Goal: Transaction & Acquisition: Purchase product/service

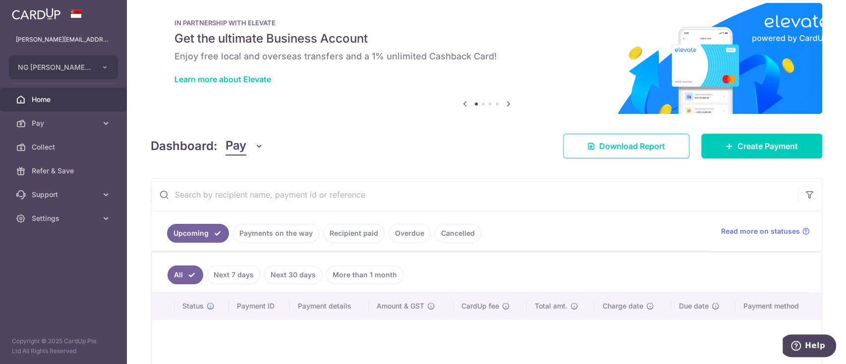
scroll to position [12, 0]
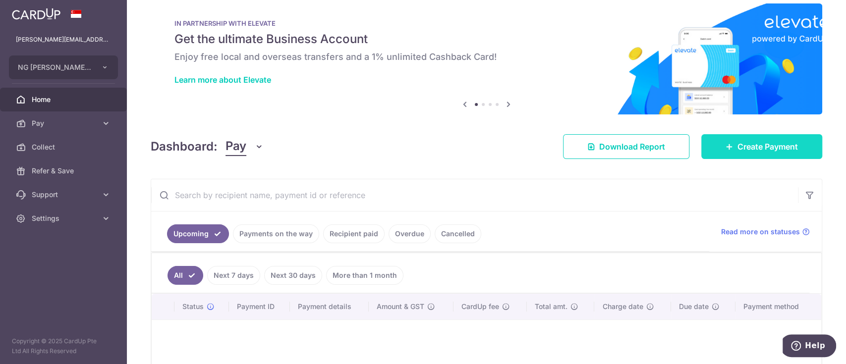
click at [738, 149] on span "Create Payment" at bounding box center [768, 147] width 60 height 12
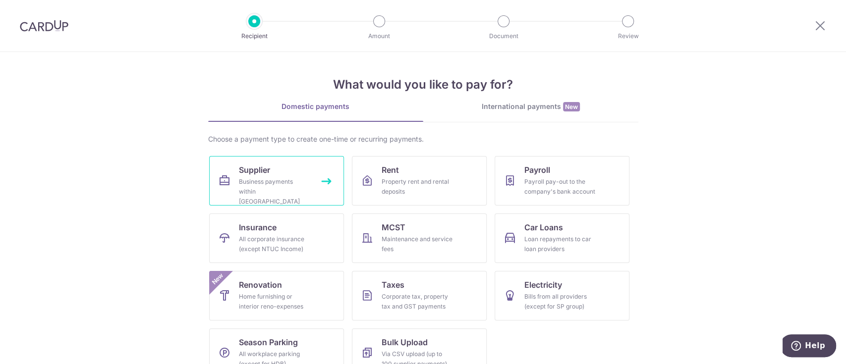
click at [260, 198] on link "Supplier Business payments within Singapore" at bounding box center [276, 181] width 135 height 50
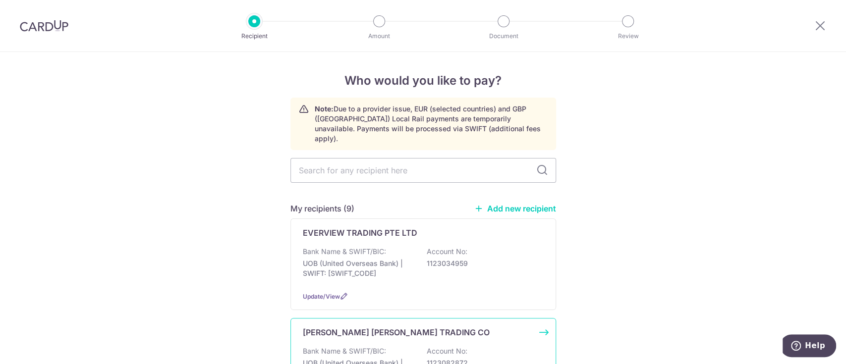
click at [390, 347] on div "Bank Name & SWIFT/BIC: UOB (United Overseas Bank) | SWIFT: UOVBSGSGXXX Account …" at bounding box center [423, 365] width 241 height 37
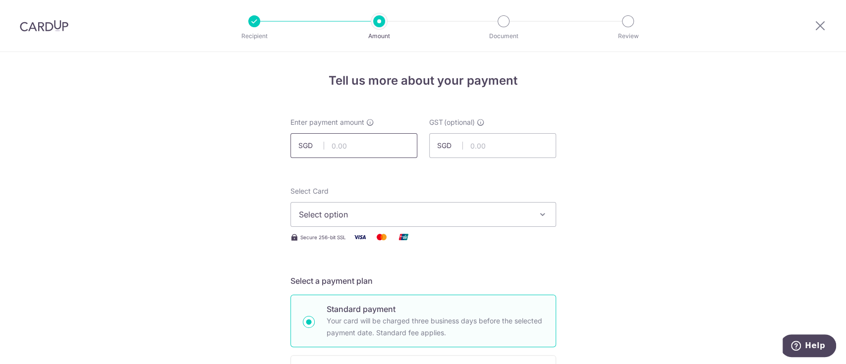
click at [375, 152] on input "text" at bounding box center [354, 145] width 127 height 25
type input "4,808.16"
click at [500, 214] on span "Select option" at bounding box center [414, 215] width 231 height 12
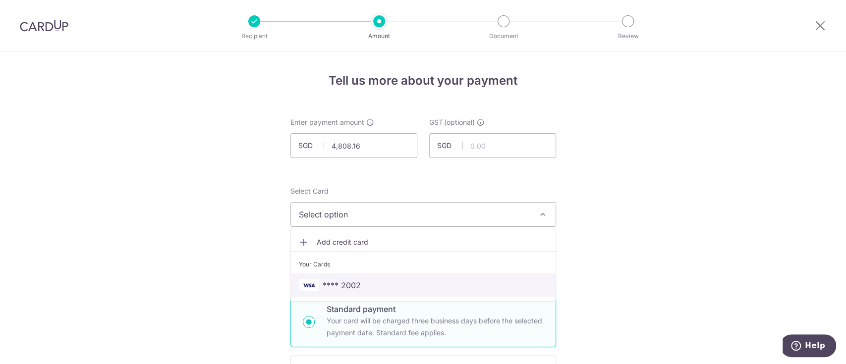
click at [450, 284] on span "**** 2002" at bounding box center [423, 286] width 249 height 12
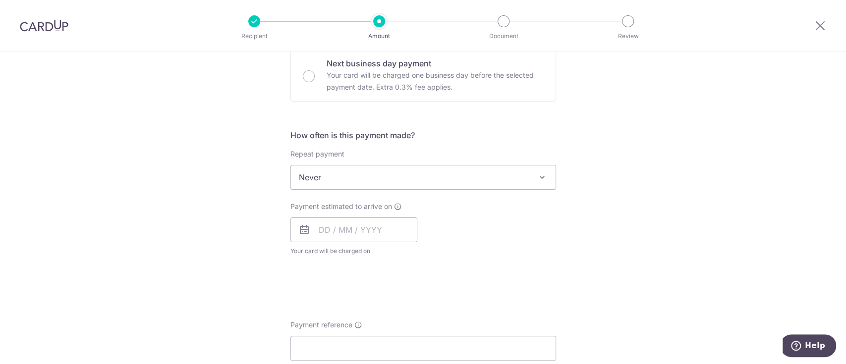
scroll to position [307, 0]
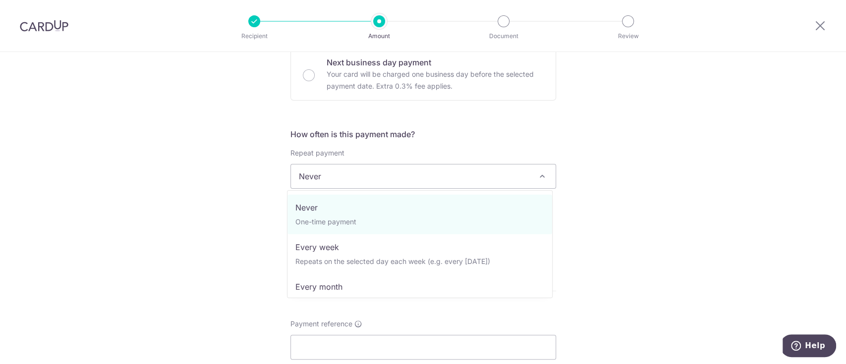
click at [471, 175] on span "Never" at bounding box center [423, 177] width 265 height 24
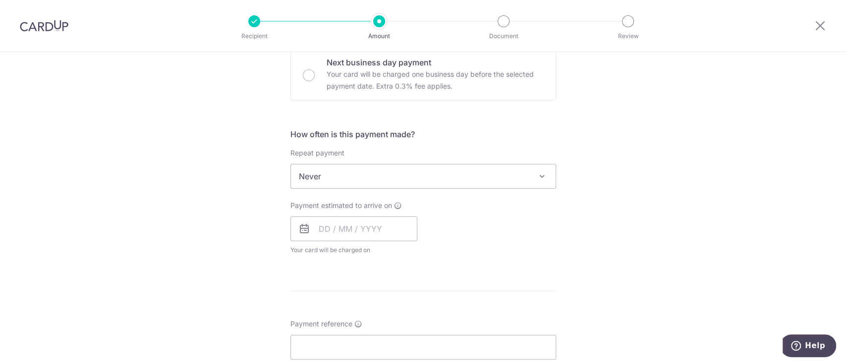
click at [623, 184] on div "Tell us more about your payment Enter payment amount SGD 4,808.16 4808.16 GST (…" at bounding box center [423, 226] width 846 height 963
click at [341, 231] on input "text" at bounding box center [354, 229] width 127 height 25
click at [364, 340] on link "15" at bounding box center [370, 339] width 16 height 16
type input "15/10/2025"
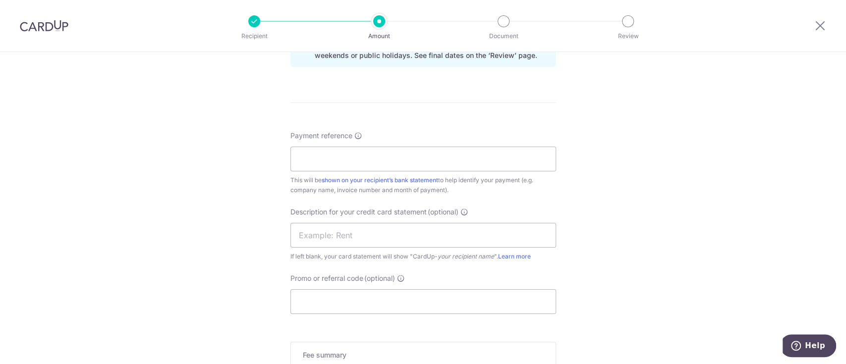
scroll to position [572, 0]
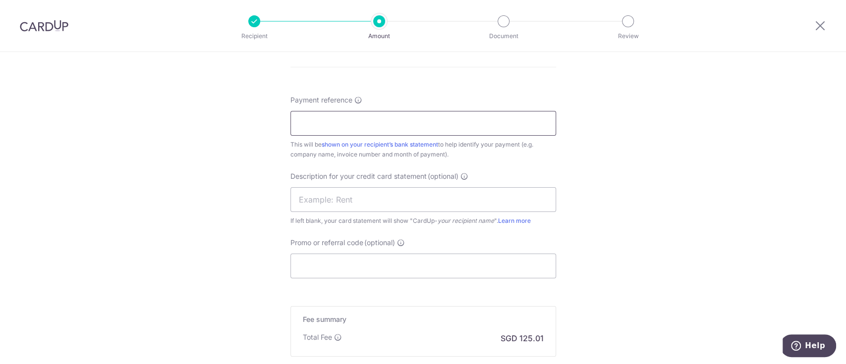
click at [460, 121] on input "Payment reference" at bounding box center [424, 123] width 266 height 25
click at [364, 122] on input "hock lian cheong jul25" at bounding box center [424, 123] width 266 height 25
click at [452, 123] on input "hock lian cheong 25" at bounding box center [424, 123] width 266 height 25
type input "hock lian cheong sep25"
click at [479, 198] on input "text" at bounding box center [424, 199] width 266 height 25
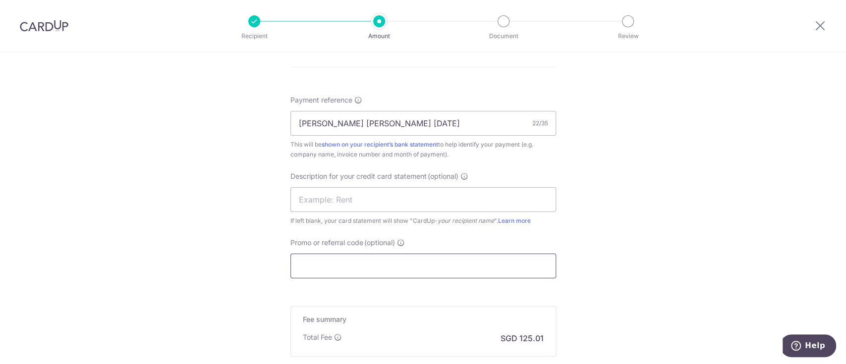
click at [428, 268] on input "Promo or referral code (optional)" at bounding box center [424, 266] width 266 height 25
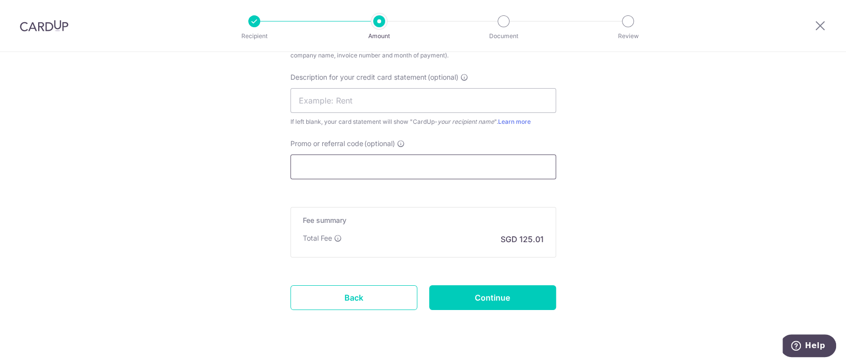
scroll to position [691, 0]
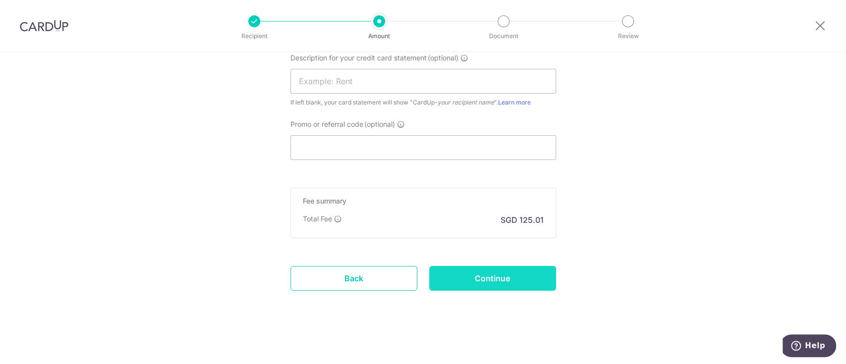
click at [502, 272] on input "Continue" at bounding box center [492, 278] width 127 height 25
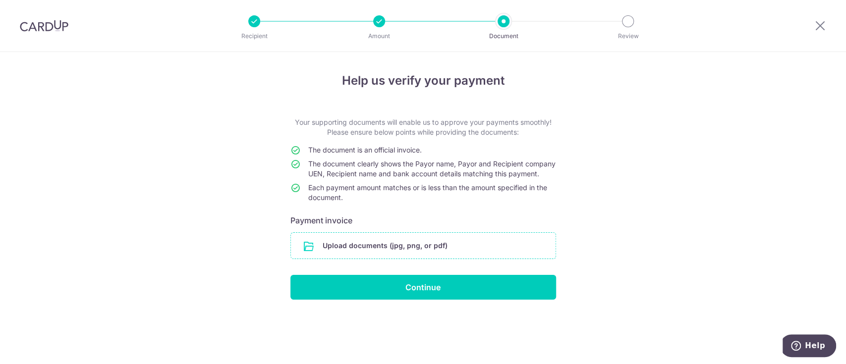
click at [472, 248] on input "file" at bounding box center [423, 246] width 265 height 26
click at [397, 259] on input "file" at bounding box center [423, 246] width 265 height 26
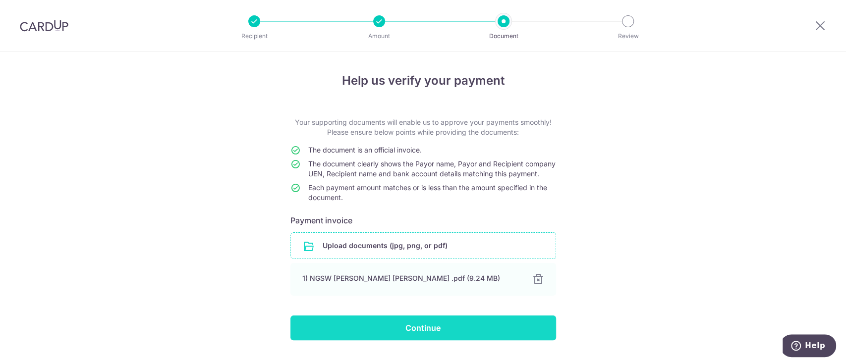
click at [382, 341] on input "Continue" at bounding box center [424, 328] width 266 height 25
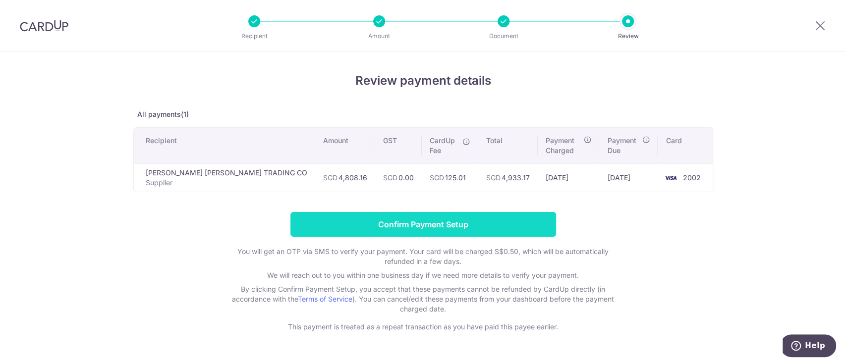
click at [393, 220] on input "Confirm Payment Setup" at bounding box center [424, 224] width 266 height 25
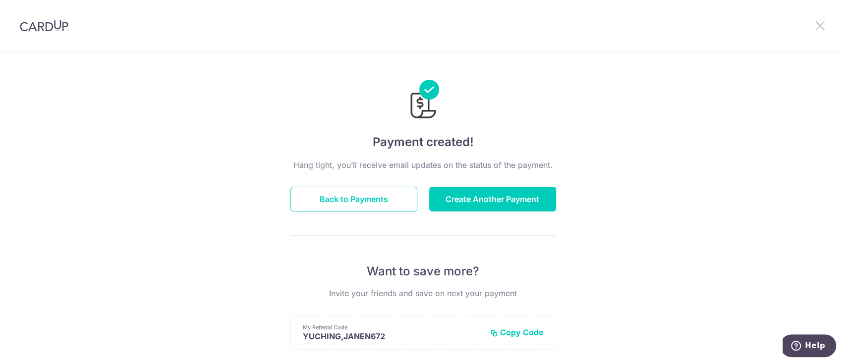
click at [820, 26] on icon at bounding box center [821, 25] width 12 height 12
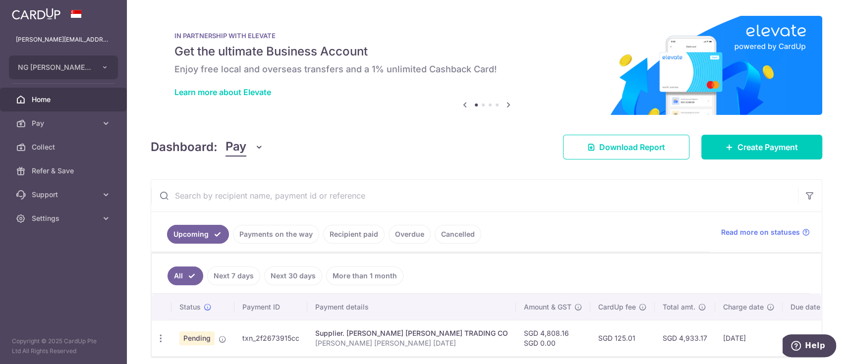
scroll to position [46, 0]
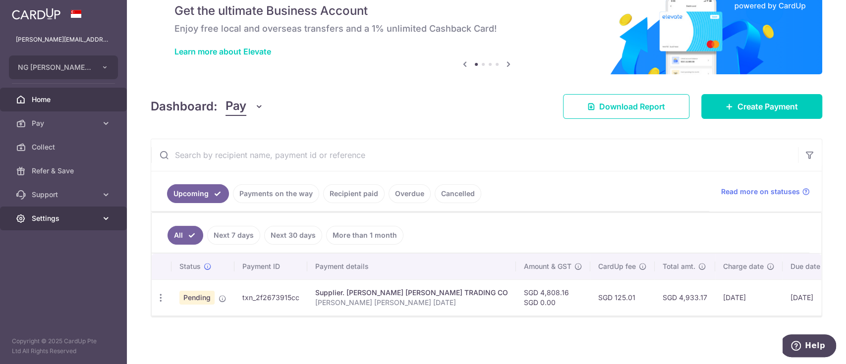
click at [51, 220] on span "Settings" at bounding box center [64, 219] width 65 height 10
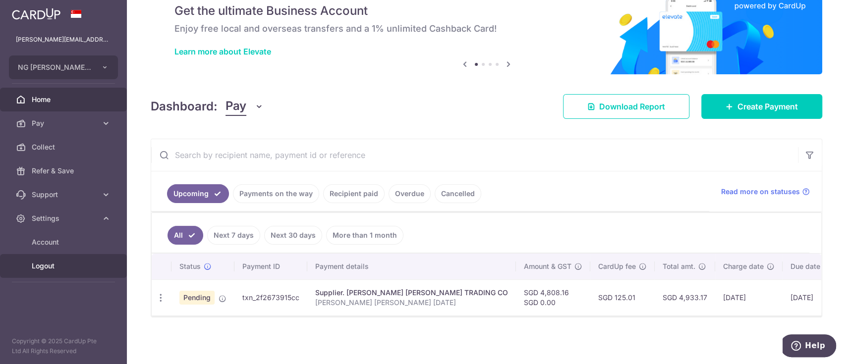
click at [43, 268] on span "Logout" at bounding box center [64, 266] width 65 height 10
